Goal: Entertainment & Leisure: Consume media (video, audio)

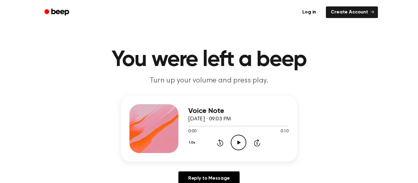
click at [237, 143] on icon "Play Audio" at bounding box center [239, 143] width 16 height 16
click at [236, 141] on icon "Pause Audio" at bounding box center [239, 143] width 16 height 16
click at [235, 147] on icon "Play Audio" at bounding box center [239, 143] width 16 height 16
click at [232, 143] on icon "Pause Audio" at bounding box center [239, 143] width 16 height 16
click at [240, 141] on icon "Play Audio" at bounding box center [239, 143] width 16 height 16
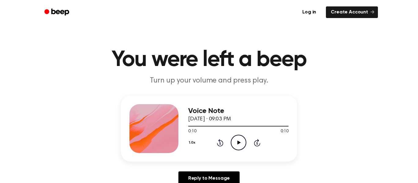
click at [240, 140] on icon "Play Audio" at bounding box center [239, 143] width 16 height 16
click at [241, 145] on icon "Play Audio" at bounding box center [239, 143] width 16 height 16
click at [239, 139] on icon "Pause Audio" at bounding box center [239, 143] width 16 height 16
click at [236, 142] on icon "Play Audio" at bounding box center [239, 143] width 16 height 16
click at [220, 143] on icon "Rewind 5 seconds" at bounding box center [220, 143] width 7 height 8
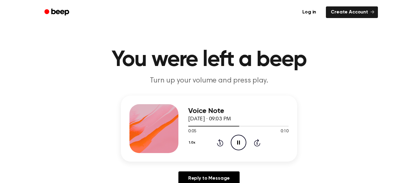
click at [237, 141] on icon "Pause Audio" at bounding box center [239, 143] width 16 height 16
click at [237, 141] on icon "Play Audio" at bounding box center [239, 143] width 16 height 16
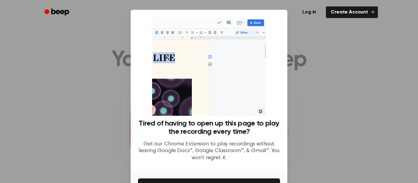
click at [66, 99] on div at bounding box center [209, 91] width 418 height 183
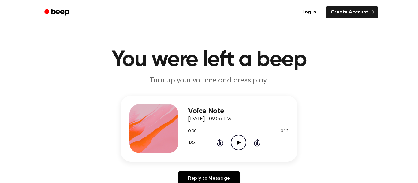
click at [236, 145] on icon "Play Audio" at bounding box center [239, 143] width 16 height 16
click at [242, 143] on icon "Pause Audio" at bounding box center [239, 143] width 16 height 16
click at [240, 142] on icon "Play Audio" at bounding box center [239, 143] width 16 height 16
click at [234, 141] on icon "Play Audio" at bounding box center [239, 143] width 16 height 16
click at [234, 141] on icon "Pause Audio" at bounding box center [239, 143] width 16 height 16
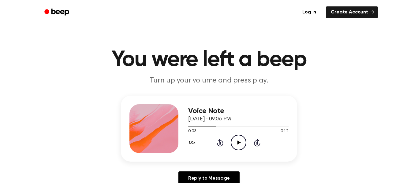
click at [238, 145] on icon "Play Audio" at bounding box center [239, 143] width 16 height 16
click at [238, 145] on icon "Pause Audio" at bounding box center [239, 143] width 16 height 16
